Goal: Register for event/course

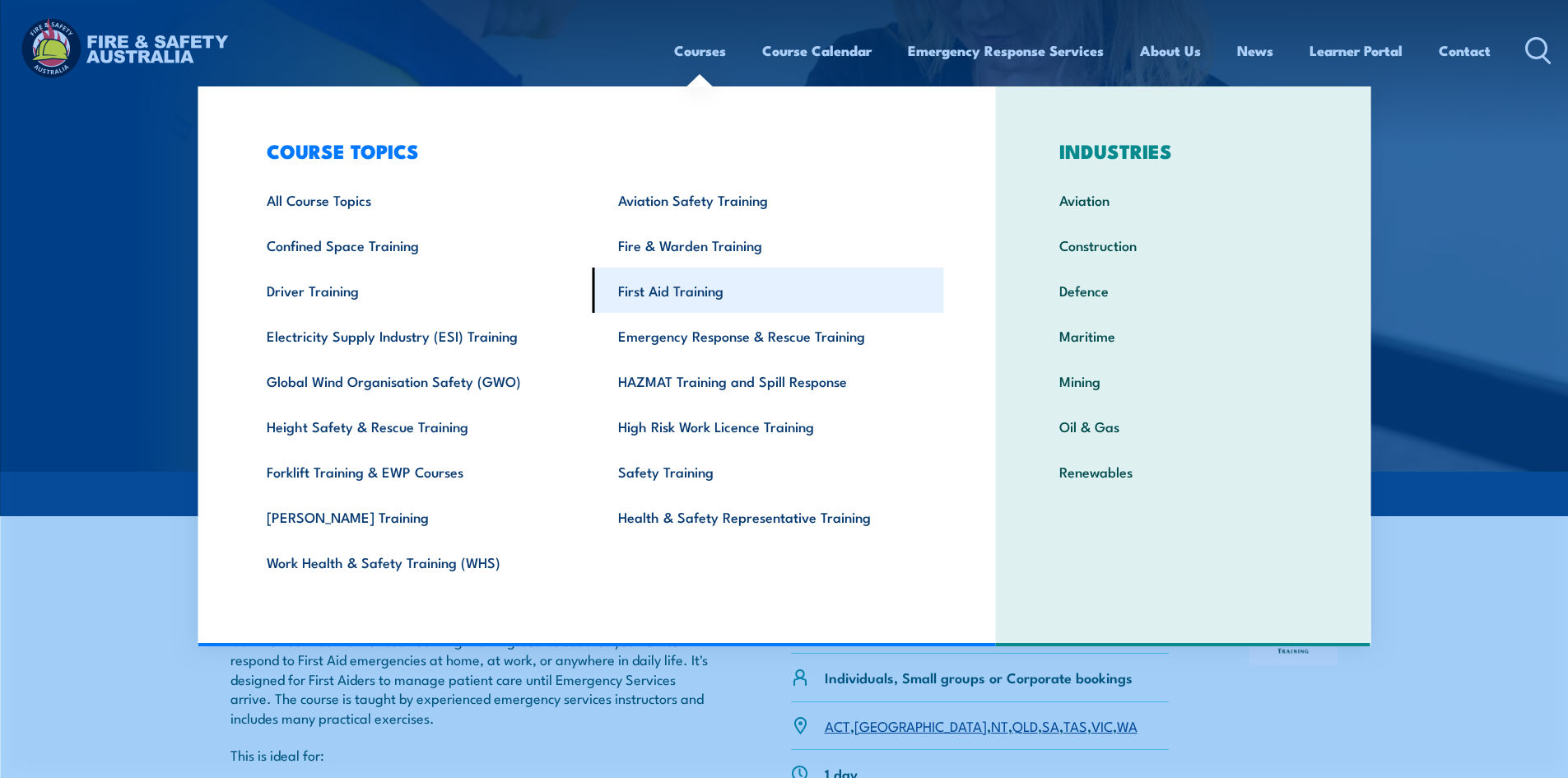
click at [632, 276] on link "First Aid Training" at bounding box center [768, 290] width 352 height 46
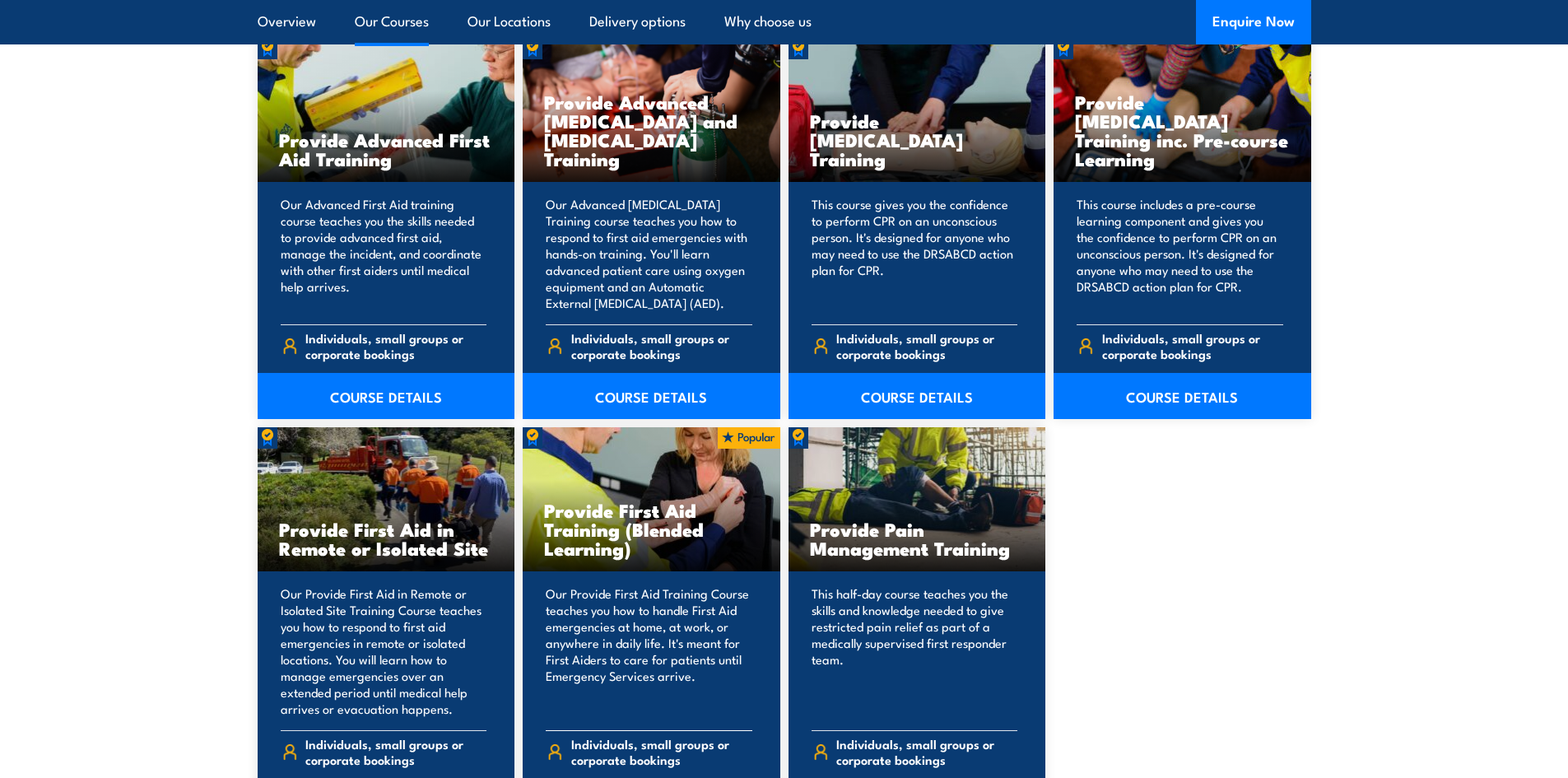
scroll to position [2222, 0]
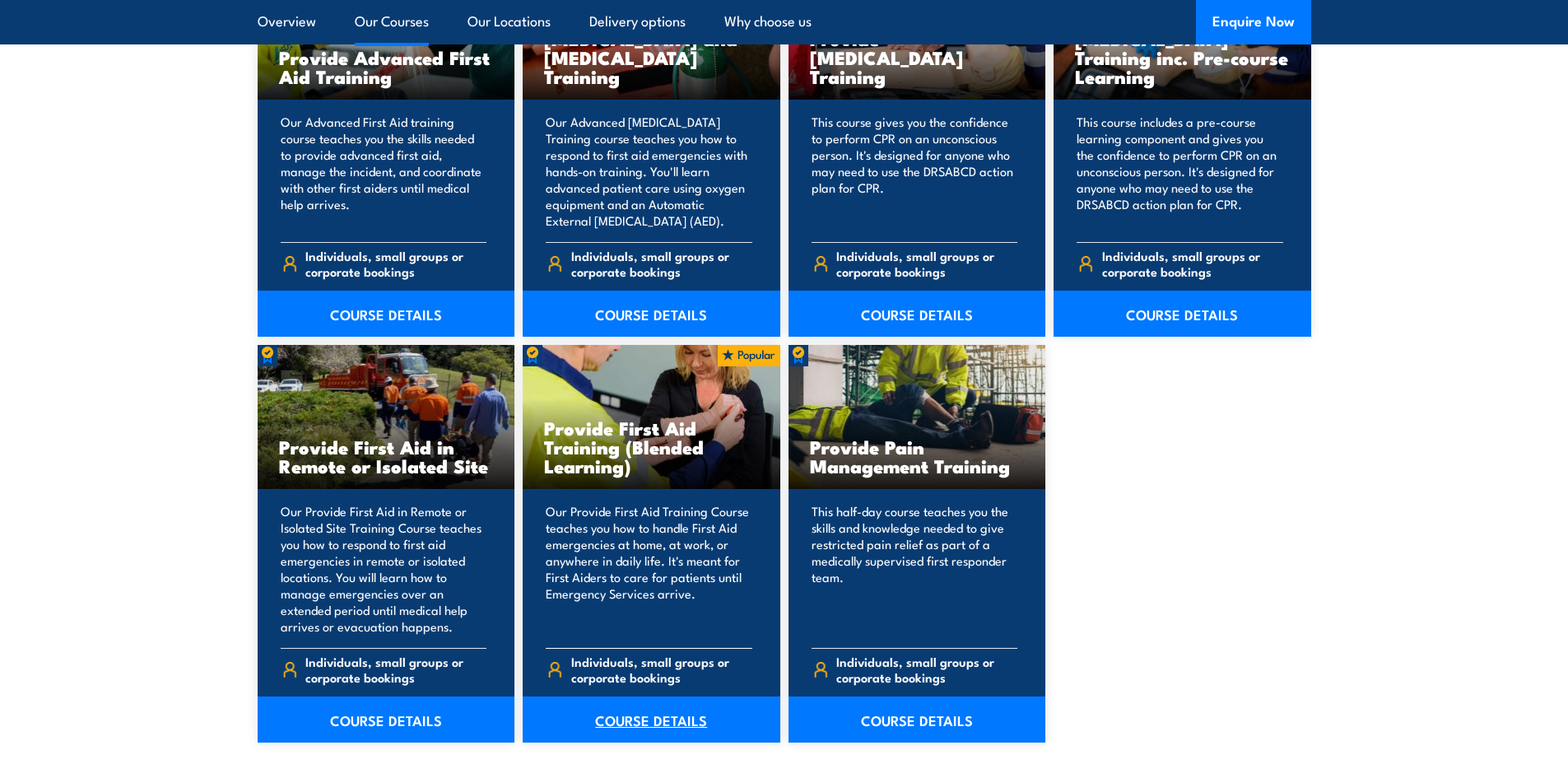
click at [651, 715] on link "COURSE DETAILS" at bounding box center [651, 719] width 258 height 46
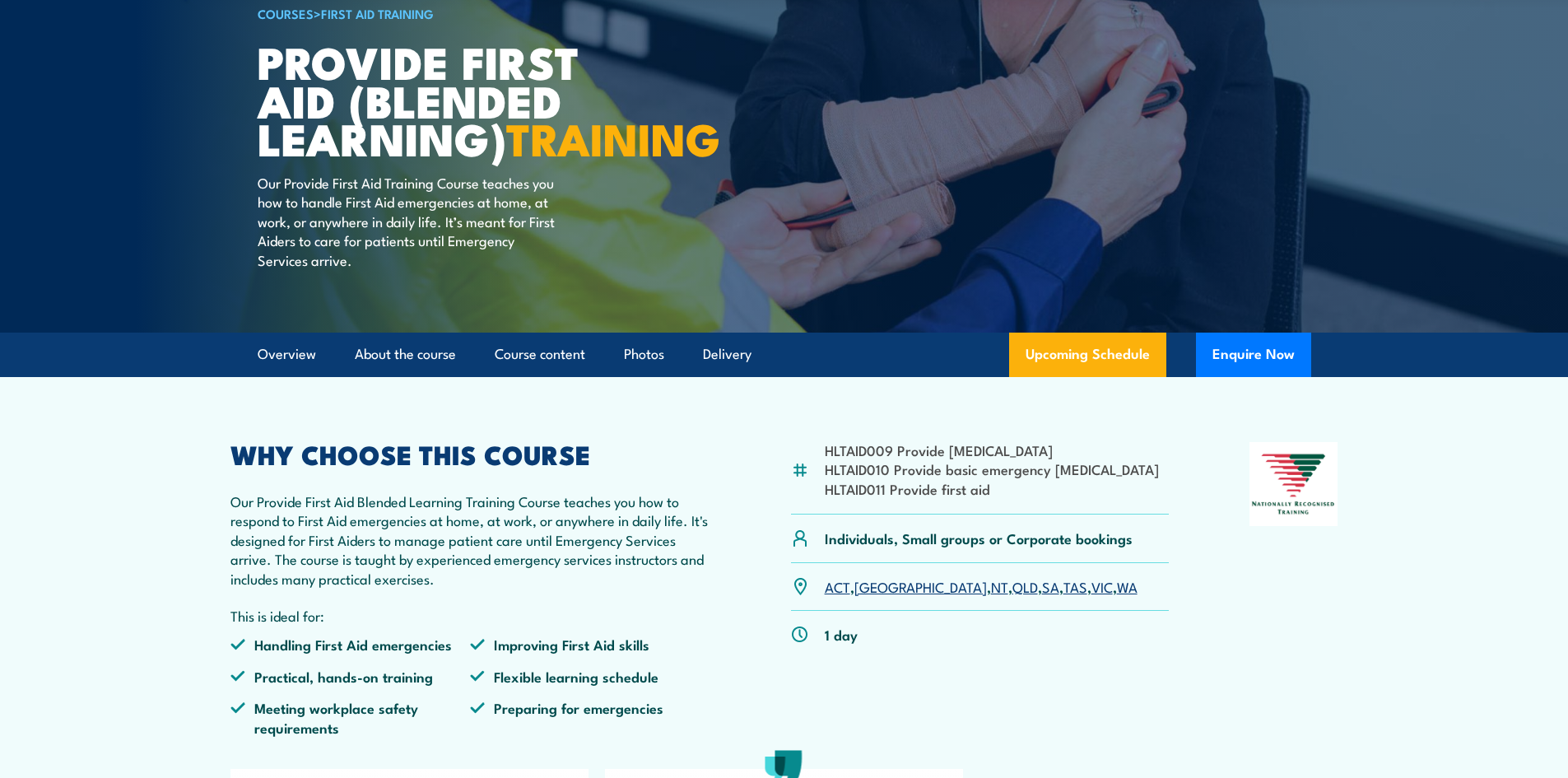
scroll to position [329, 0]
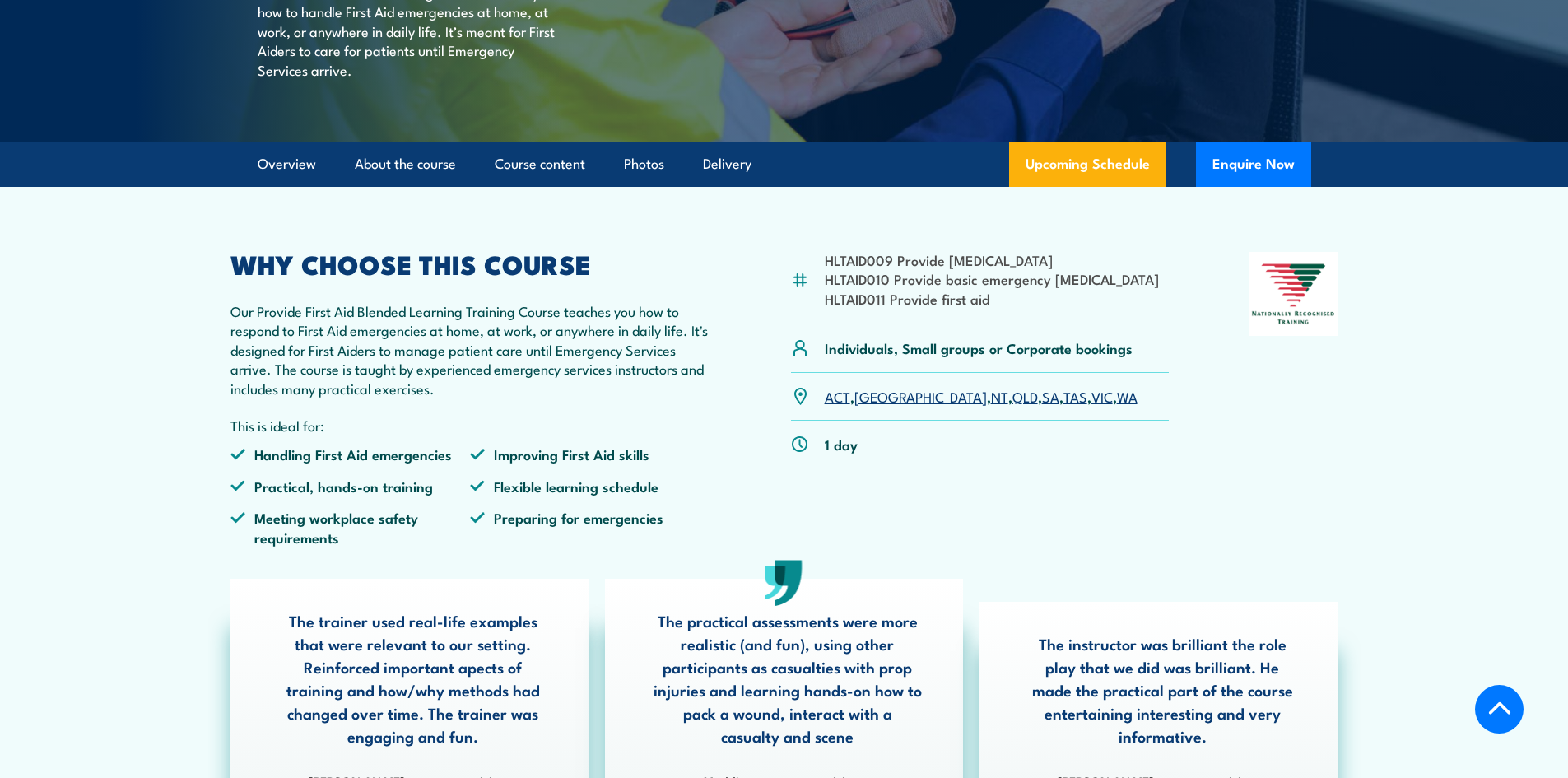
click at [1042, 405] on link "SA" at bounding box center [1050, 395] width 17 height 20
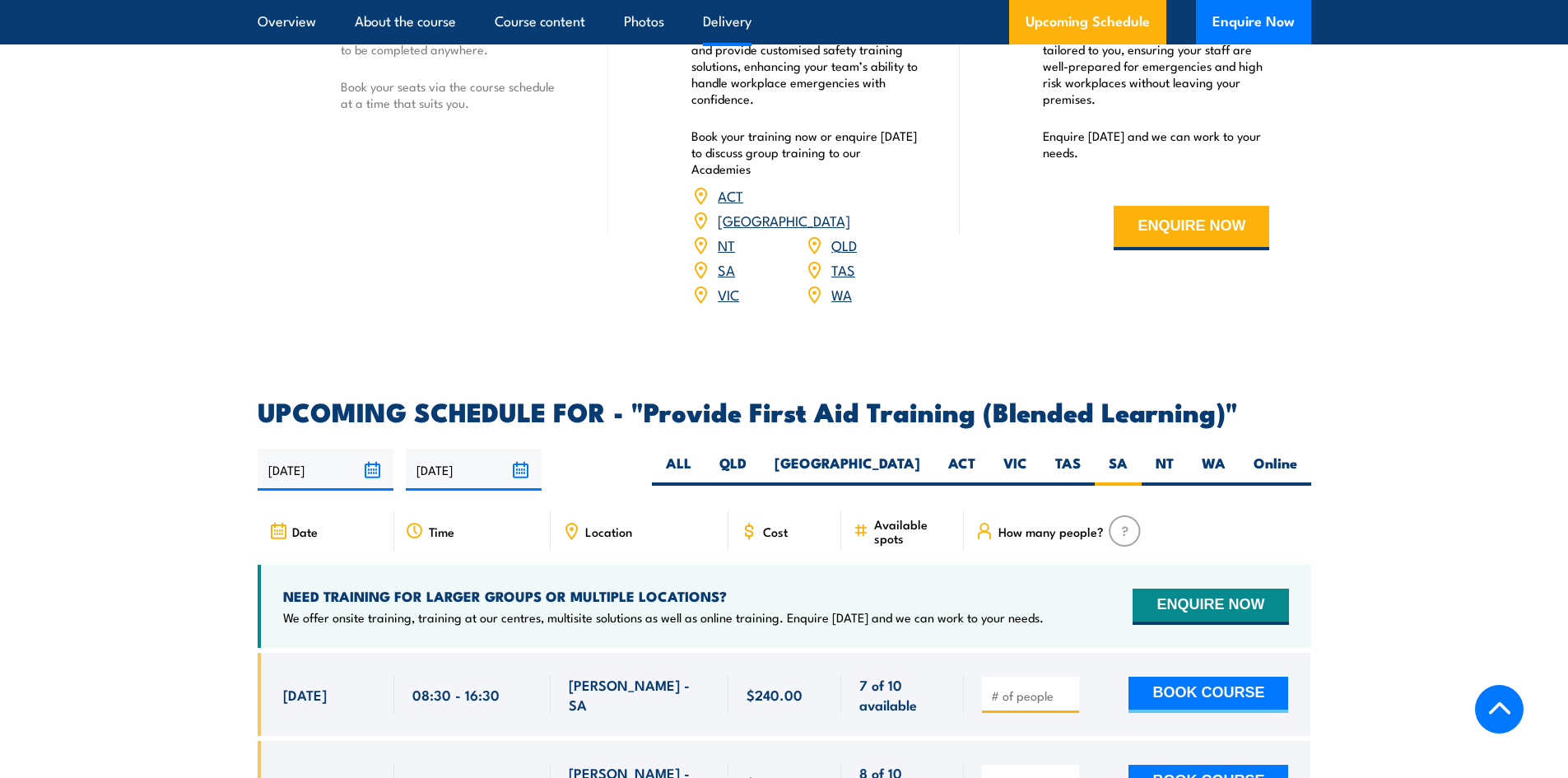
scroll to position [2520, 0]
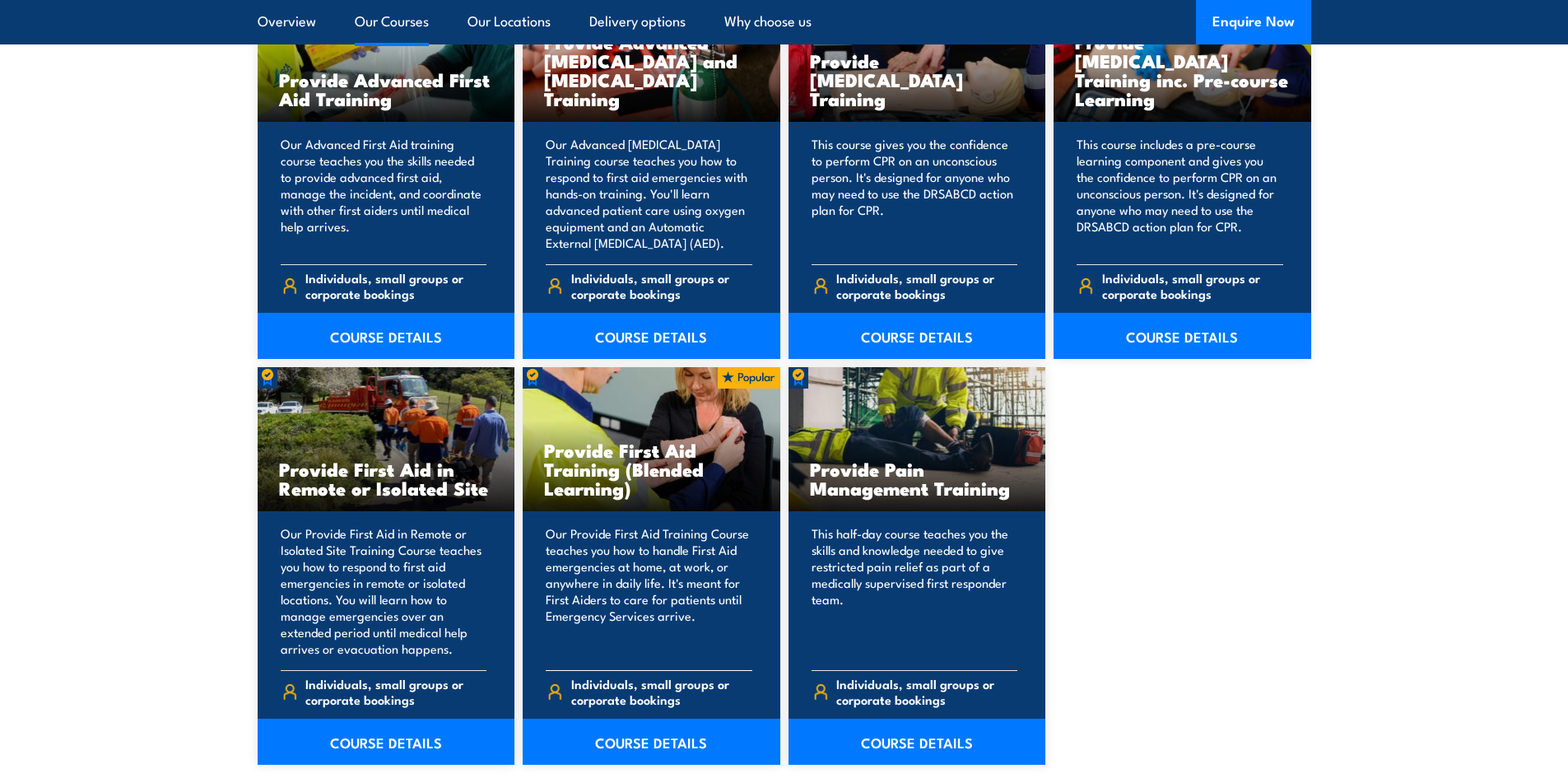
scroll to position [2222, 0]
